Goal: Transaction & Acquisition: Subscribe to service/newsletter

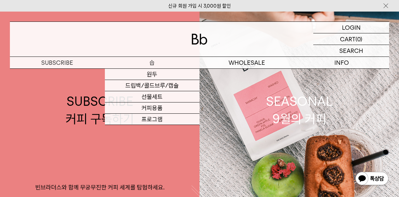
click at [153, 63] on p "숍" at bounding box center [152, 63] width 95 height 12
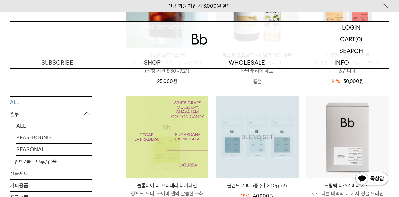
scroll to position [127, 0]
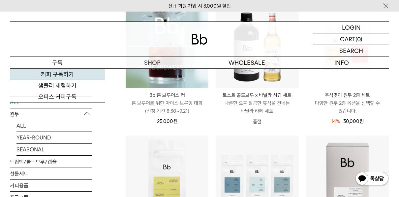
click at [58, 73] on link "커피 구독하기" at bounding box center [57, 74] width 95 height 11
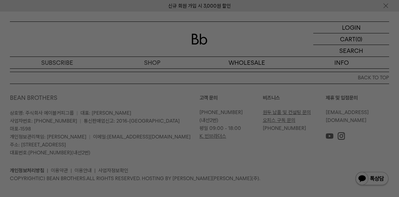
scroll to position [396, 0]
